Goal: Download file/media

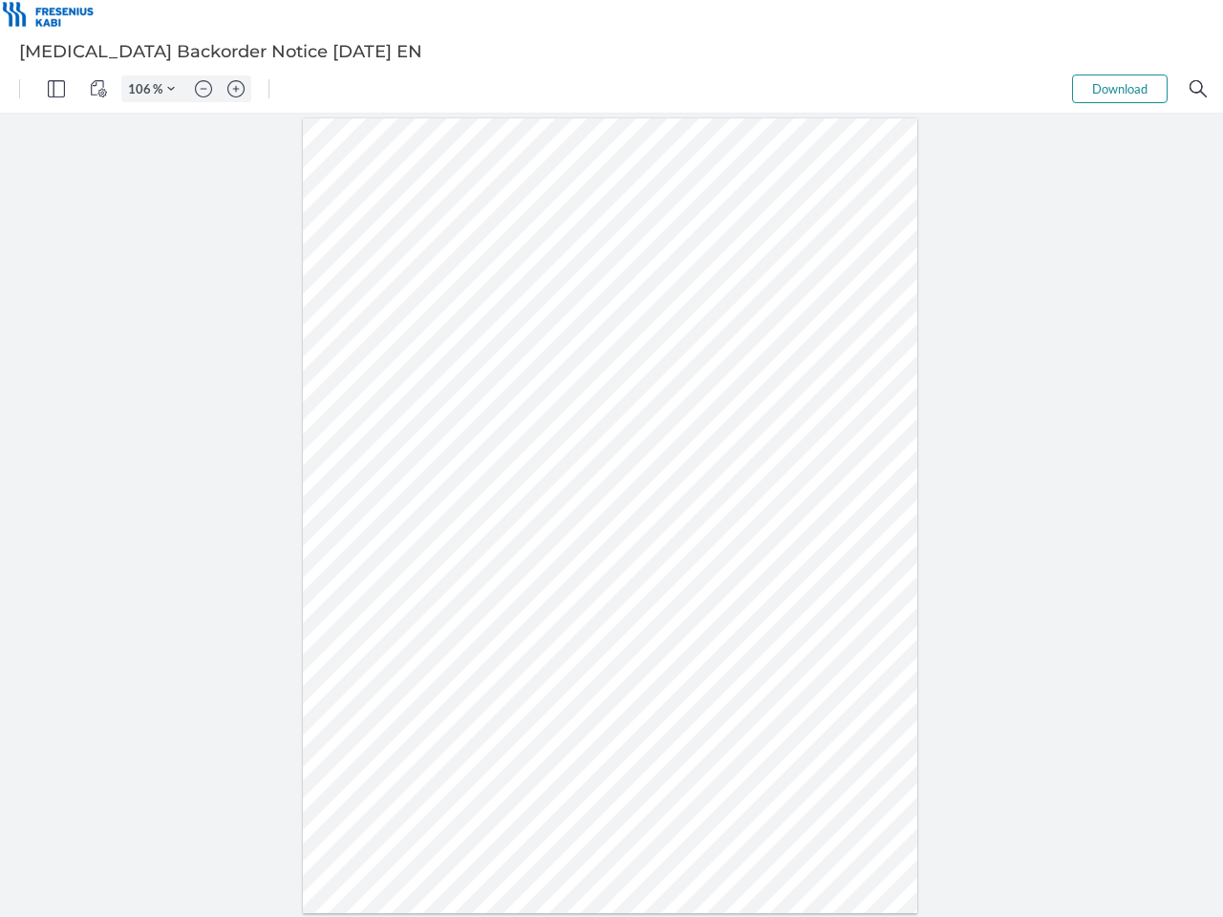
click at [56, 89] on img "Panel" at bounding box center [56, 88] width 17 height 17
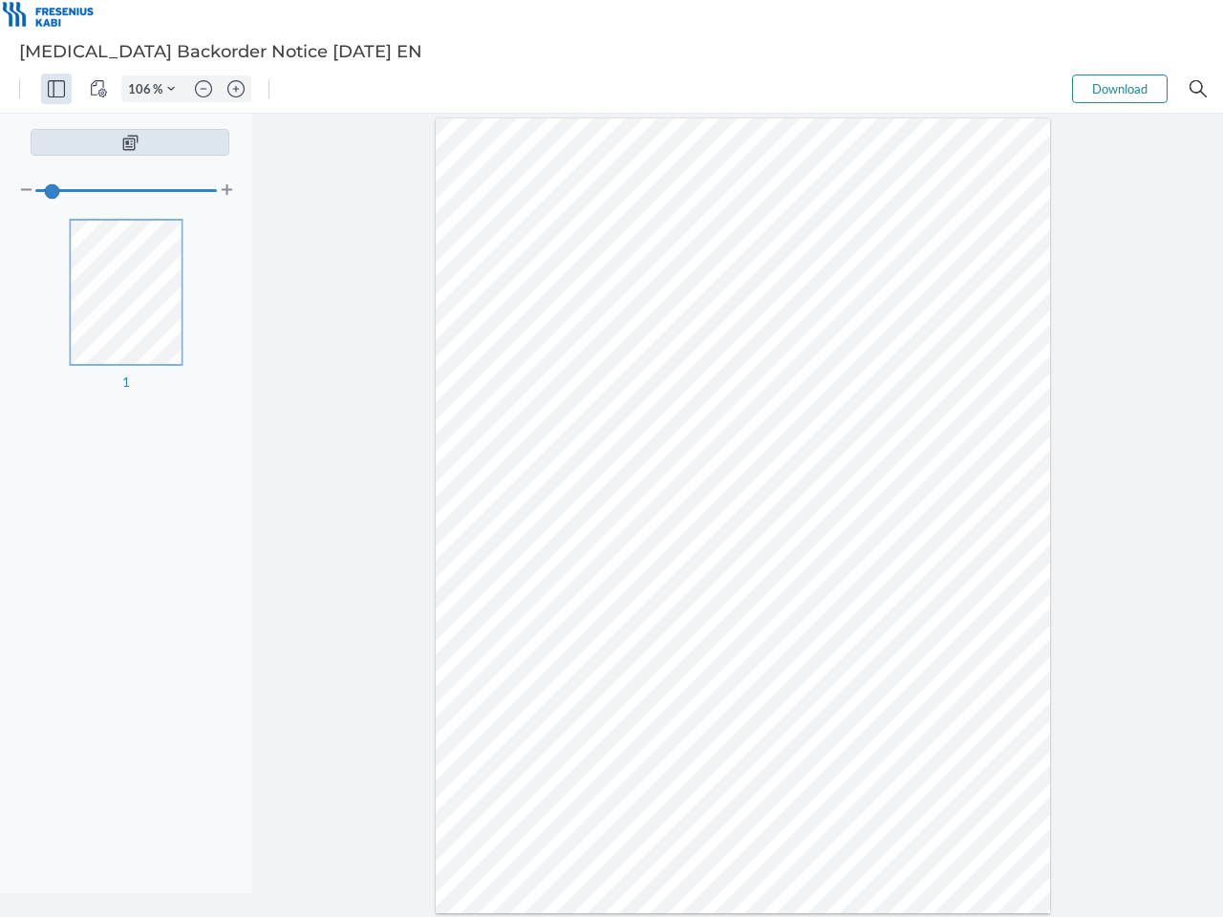
click at [98, 89] on img "View Controls" at bounding box center [98, 88] width 17 height 17
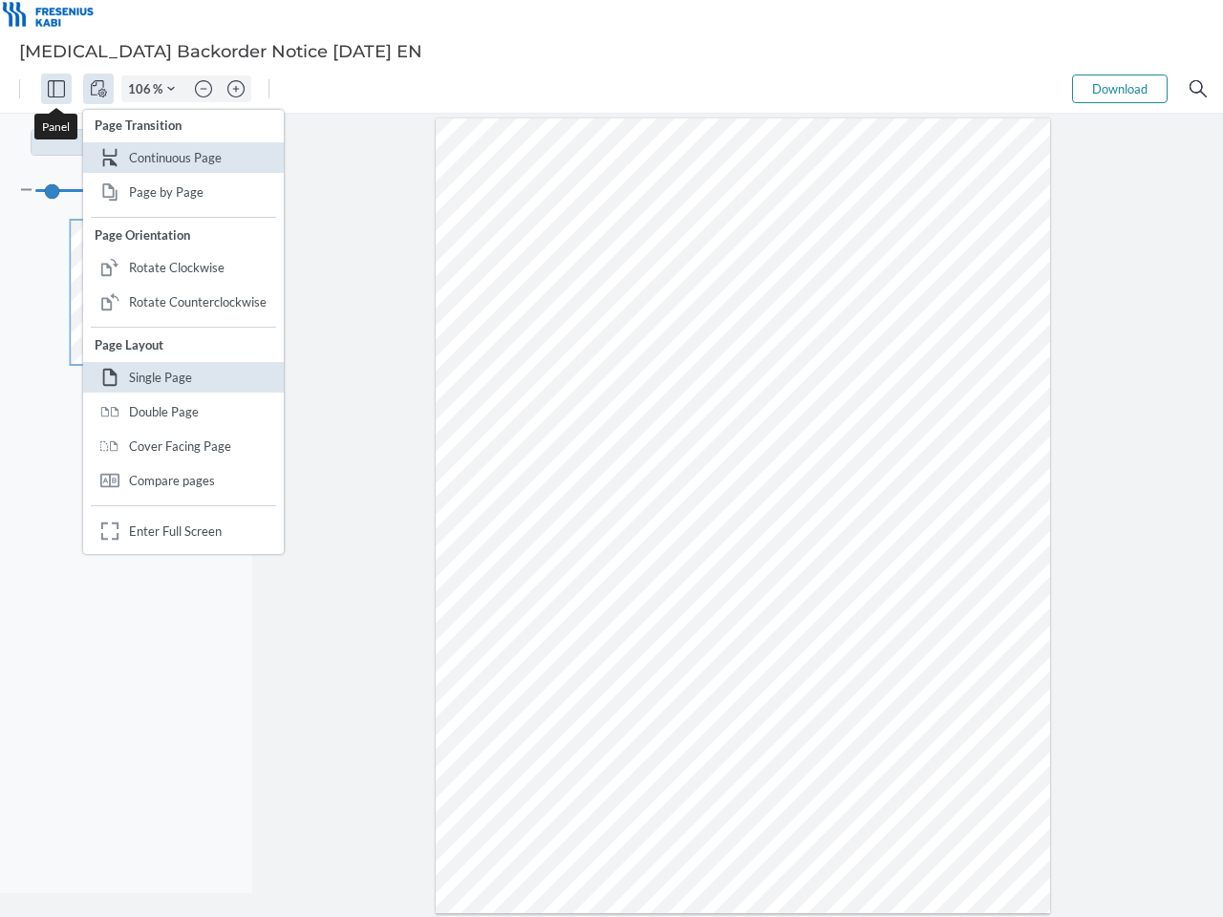
click at [142, 89] on input "106" at bounding box center [137, 88] width 31 height 17
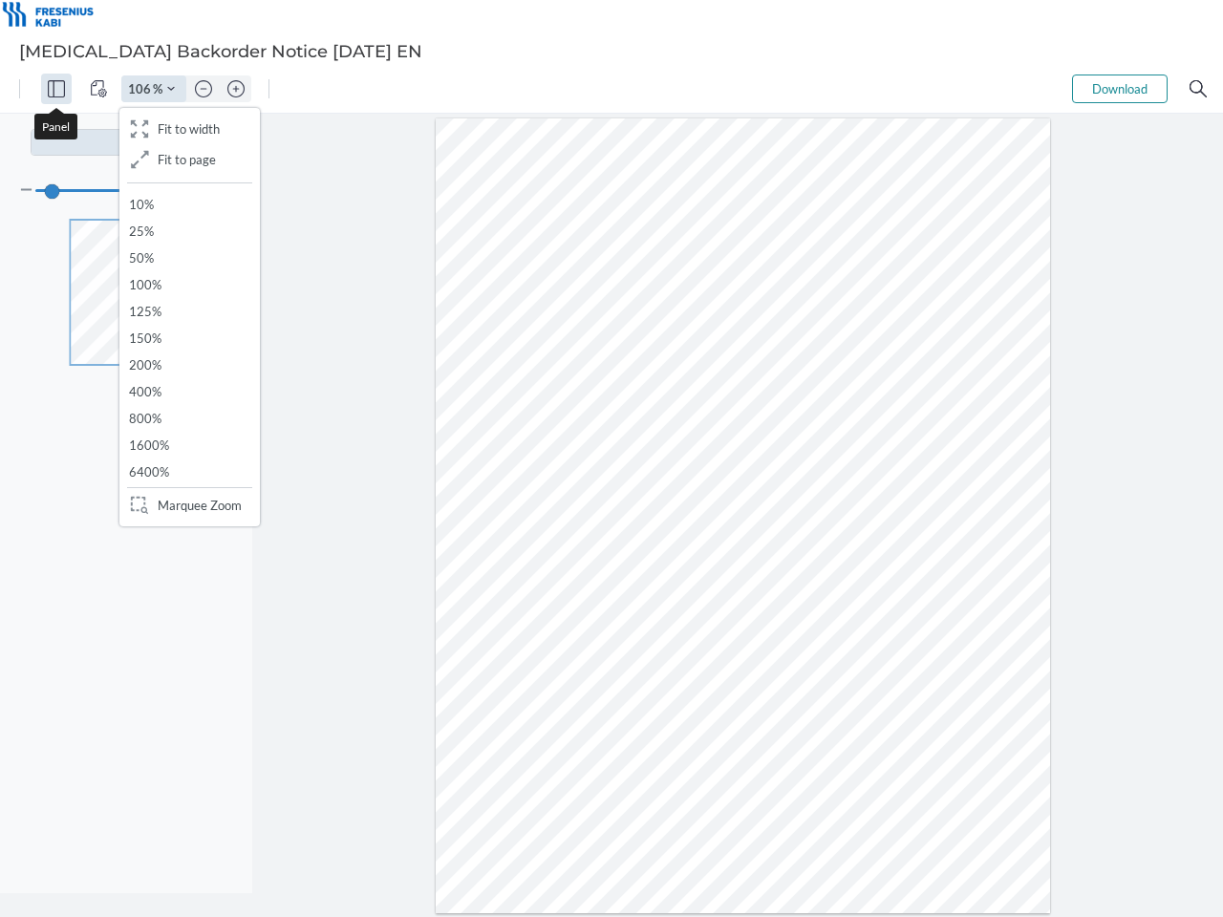
click at [171, 89] on img "Zoom Controls" at bounding box center [171, 89] width 8 height 8
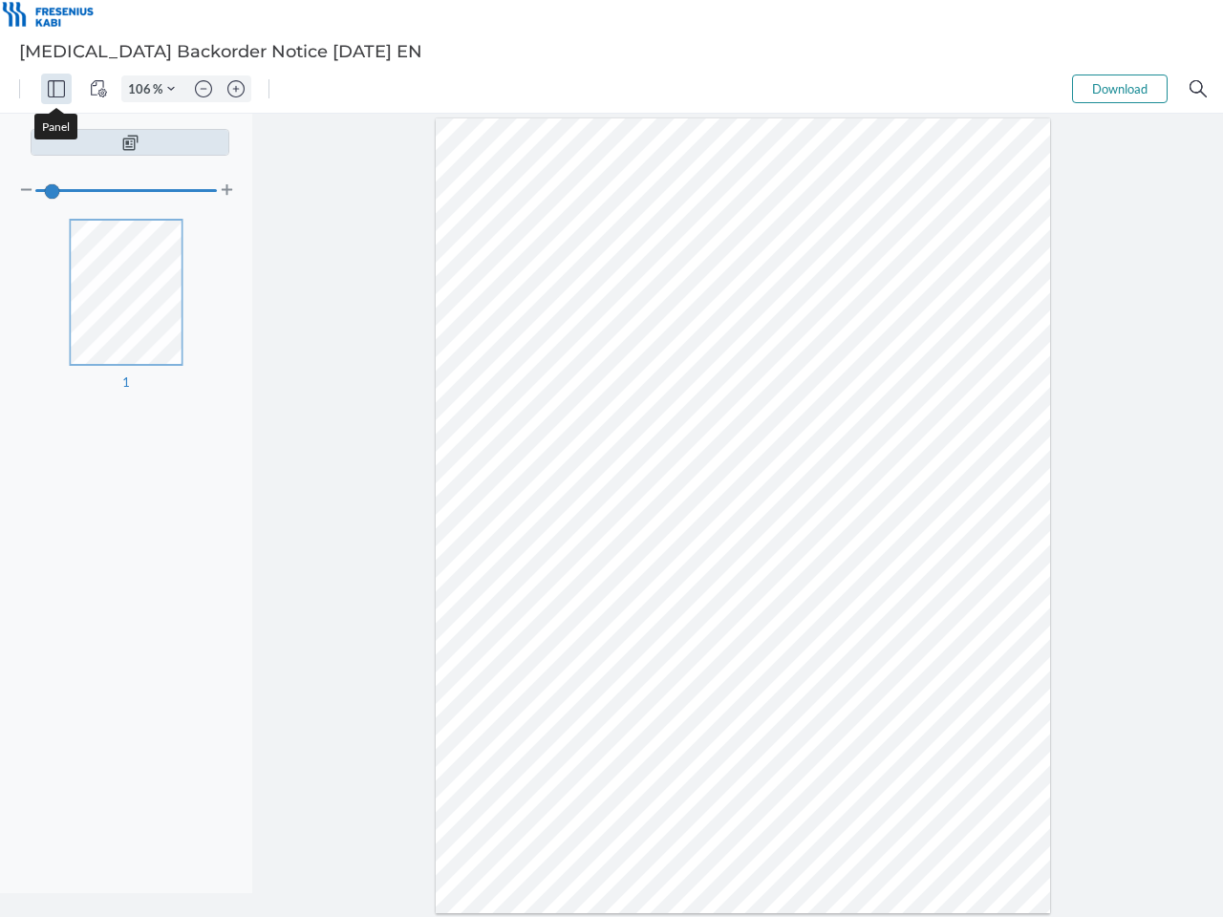
click at [204, 89] on img "Zoom out" at bounding box center [203, 88] width 17 height 17
click at [236, 89] on img "Zoom in" at bounding box center [235, 88] width 17 height 17
type input "106"
click at [1120, 89] on button "Download" at bounding box center [1120, 89] width 96 height 29
click at [1198, 89] on img "Search" at bounding box center [1198, 88] width 17 height 17
